Goal: Transaction & Acquisition: Purchase product/service

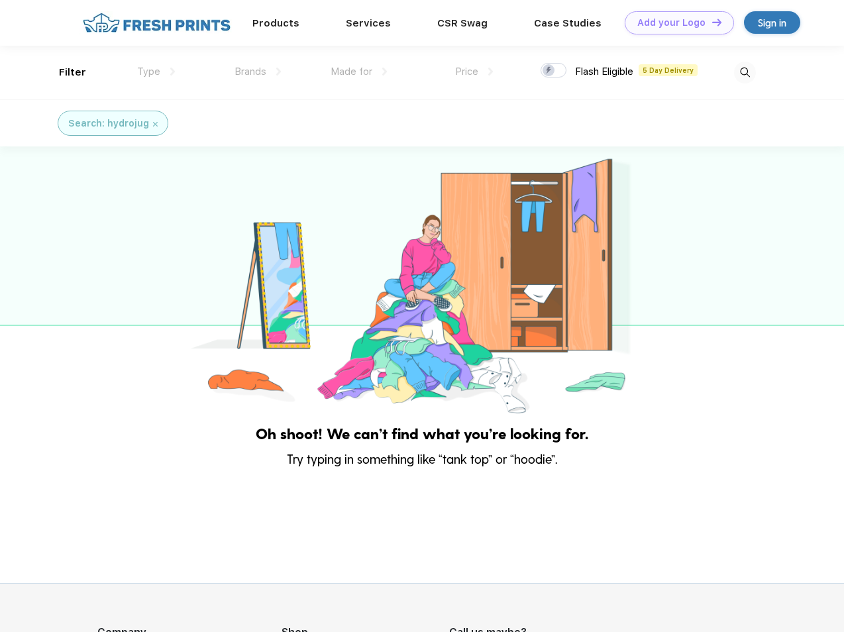
click at [674, 23] on link "Add your Logo Design Tool" at bounding box center [679, 22] width 109 height 23
click at [0, 0] on div "Design Tool" at bounding box center [0, 0] width 0 height 0
click at [711, 22] on link "Add your Logo Design Tool" at bounding box center [679, 22] width 109 height 23
click at [64, 72] on div "Filter" at bounding box center [72, 72] width 27 height 15
click at [156, 72] on span "Type" at bounding box center [148, 72] width 23 height 12
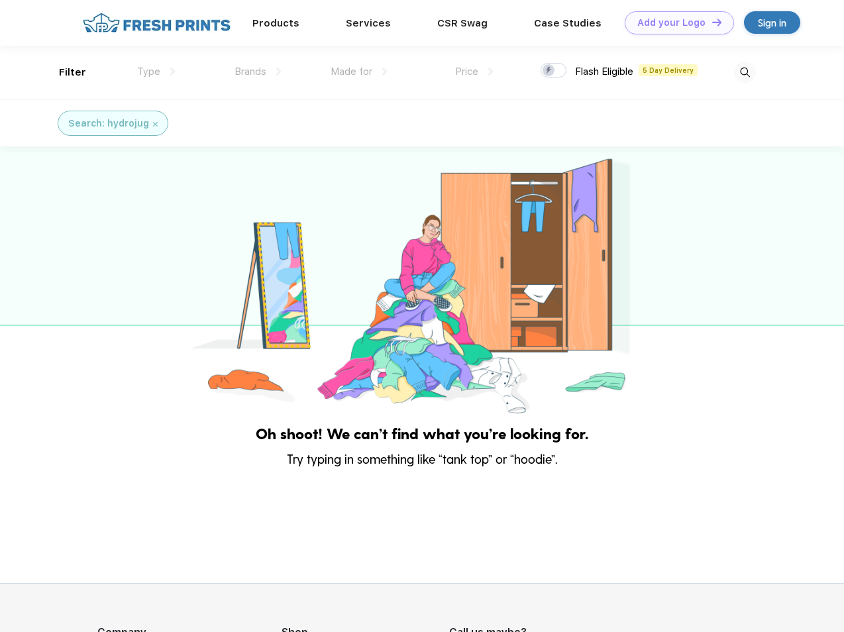
click at [258, 72] on span "Brands" at bounding box center [250, 72] width 32 height 12
click at [359, 72] on span "Made for" at bounding box center [351, 72] width 42 height 12
click at [474, 72] on span "Price" at bounding box center [466, 72] width 23 height 12
click at [554, 71] on div at bounding box center [553, 70] width 26 height 15
click at [549, 71] on input "checkbox" at bounding box center [544, 66] width 9 height 9
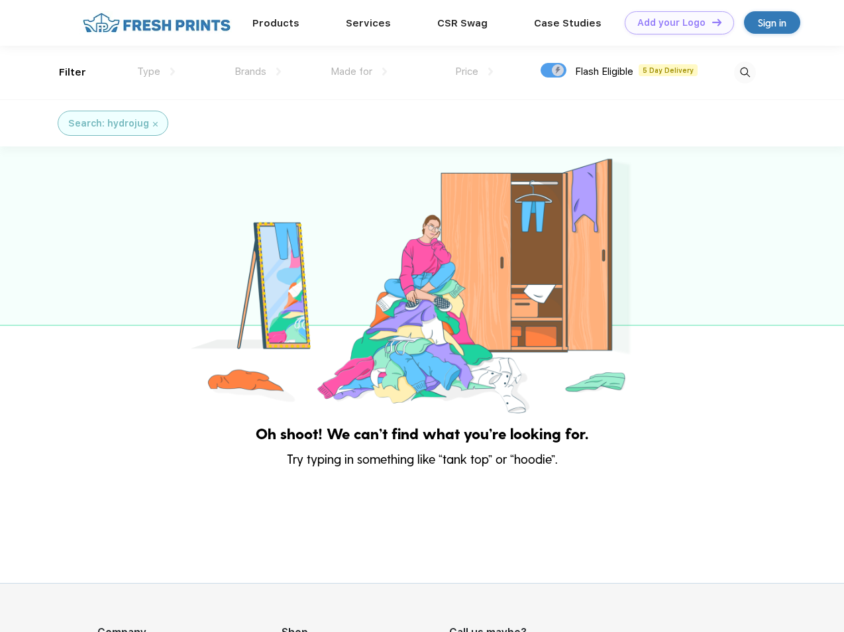
click at [744, 72] on img at bounding box center [745, 73] width 22 height 22
